Goal: Information Seeking & Learning: Check status

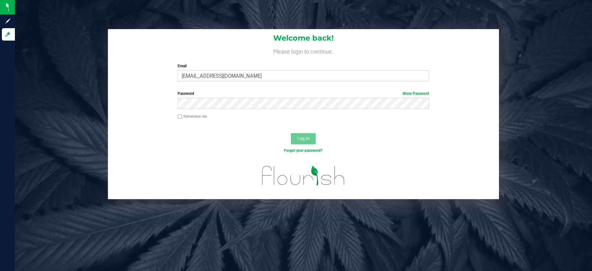
type input "[EMAIL_ADDRESS][DOMAIN_NAME]"
click at [291, 133] on button "Log In" at bounding box center [303, 138] width 25 height 11
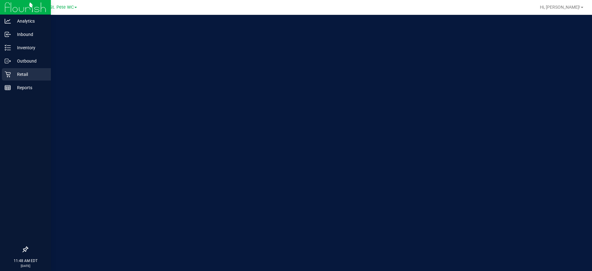
click at [7, 76] on icon at bounding box center [8, 74] width 6 height 6
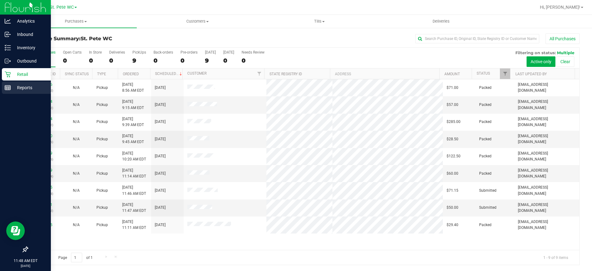
click at [2, 83] on div "Reports" at bounding box center [26, 88] width 49 height 12
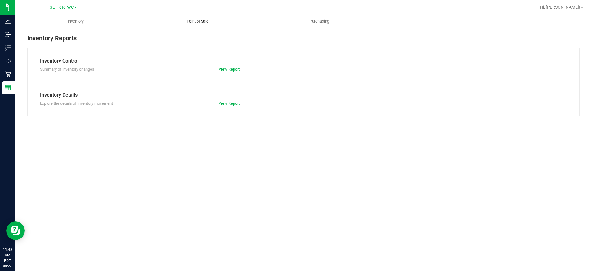
click at [211, 20] on span "Point of Sale" at bounding box center [197, 22] width 38 height 6
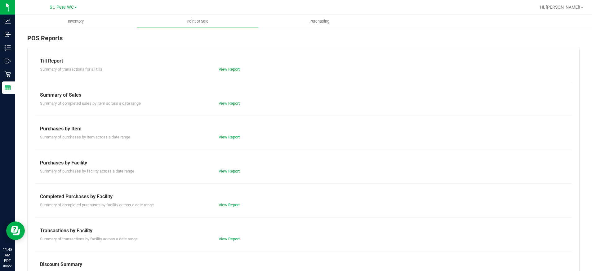
click at [221, 69] on link "View Report" at bounding box center [229, 69] width 21 height 5
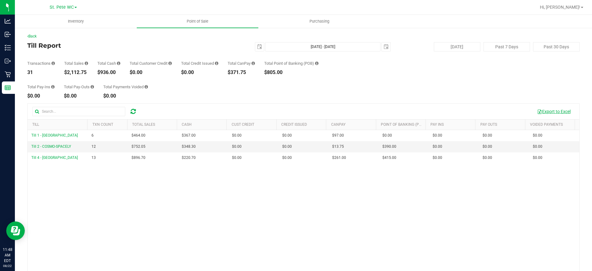
click at [555, 116] on button "Export to Excel" at bounding box center [554, 111] width 42 height 11
click at [258, 85] on div "Total Pay-Ins $0.00 Total Pay-Outs $0.00 Total Payments Voided $0.00" at bounding box center [303, 87] width 552 height 24
